Goal: Complete application form

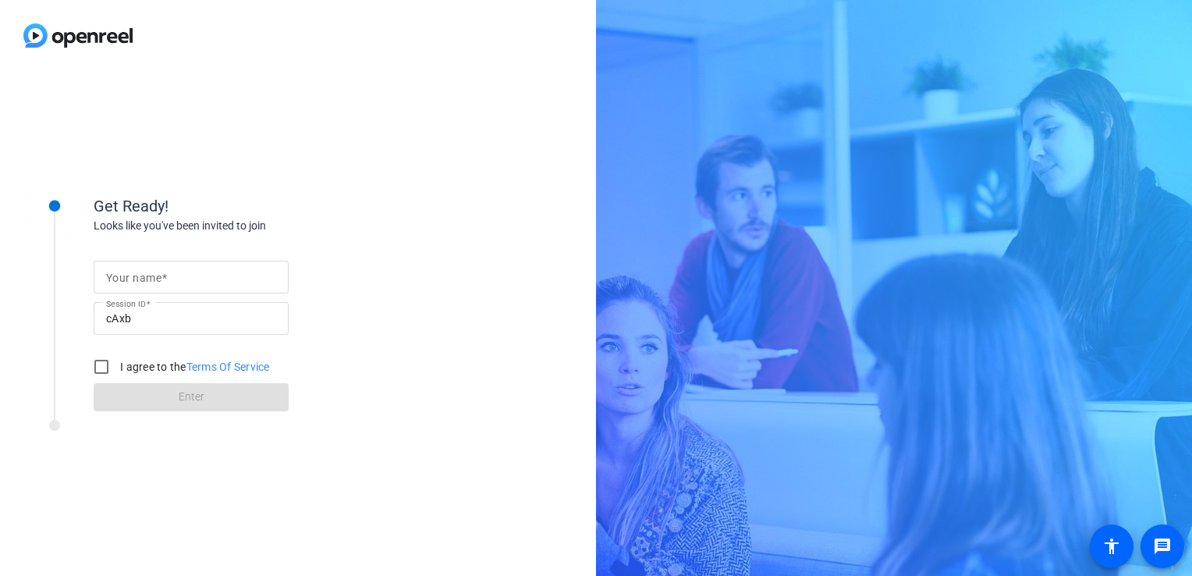
drag, startPoint x: 118, startPoint y: 374, endPoint x: 117, endPoint y: 274, distance: 100.6
click at [119, 374] on div at bounding box center [101, 366] width 37 height 37
checkbox input "true"
drag, startPoint x: 118, startPoint y: 254, endPoint x: 132, endPoint y: 270, distance: 21.6
click at [121, 257] on form "Your name Session ID cAxb I agree to the Terms Of Service Enter" at bounding box center [191, 331] width 195 height 159
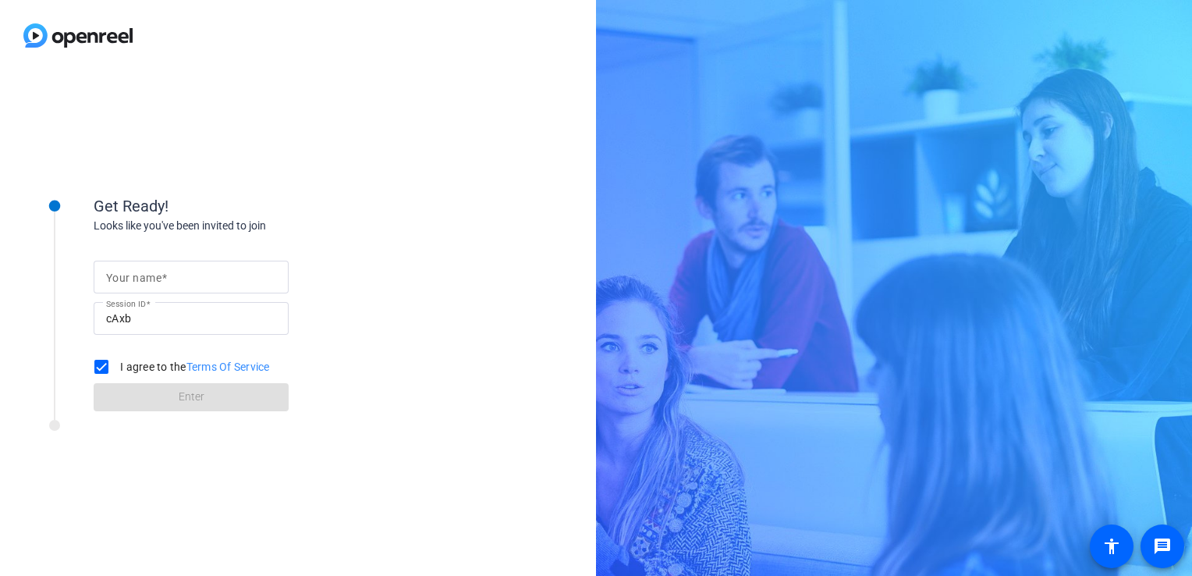
click at [135, 274] on mat-label "Your name" at bounding box center [133, 277] width 55 height 12
click at [135, 274] on input "Your name" at bounding box center [191, 277] width 170 height 19
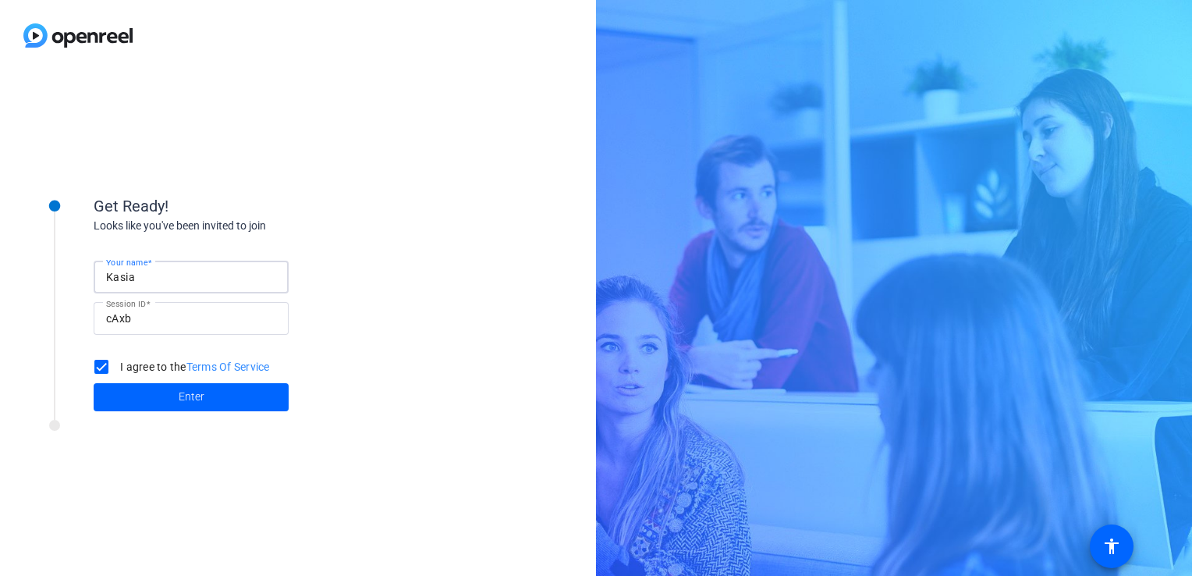
type input "Kasia"
click at [197, 361] on link "Terms Of Service" at bounding box center [227, 366] width 83 height 12
click at [250, 416] on div "Get Ready! Looks like you've been invited to join Your name [PERSON_NAME] Sessi…" at bounding box center [211, 293] width 390 height 253
click at [239, 386] on span at bounding box center [191, 396] width 195 height 37
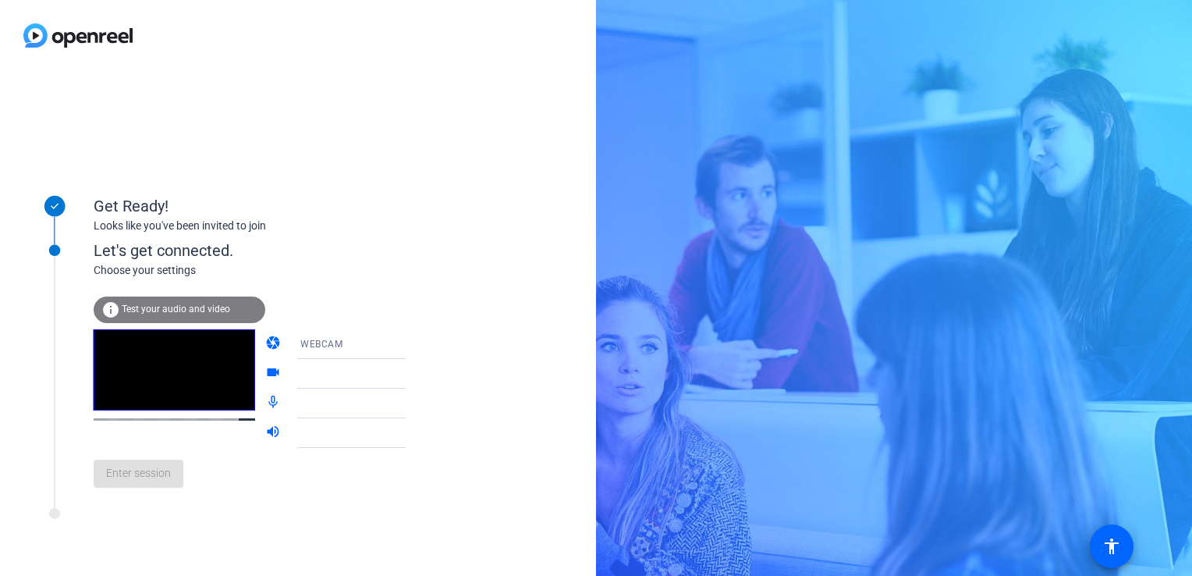
click at [147, 482] on div "Enter session" at bounding box center [266, 473] width 344 height 51
click at [159, 484] on div "Enter session" at bounding box center [266, 473] width 344 height 51
click at [160, 488] on div "Enter session" at bounding box center [266, 473] width 344 height 51
click at [162, 463] on span at bounding box center [139, 473] width 90 height 37
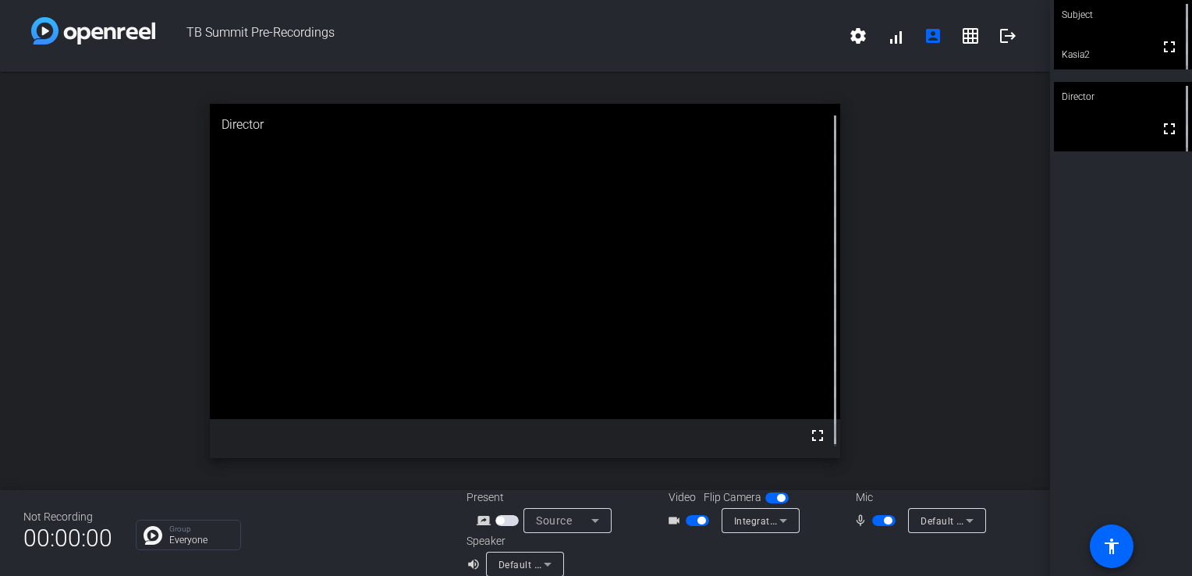
click at [497, 523] on span "button" at bounding box center [500, 520] width 8 height 8
click at [502, 520] on span "button" at bounding box center [506, 520] width 23 height 11
